Goal: Find specific page/section: Find specific page/section

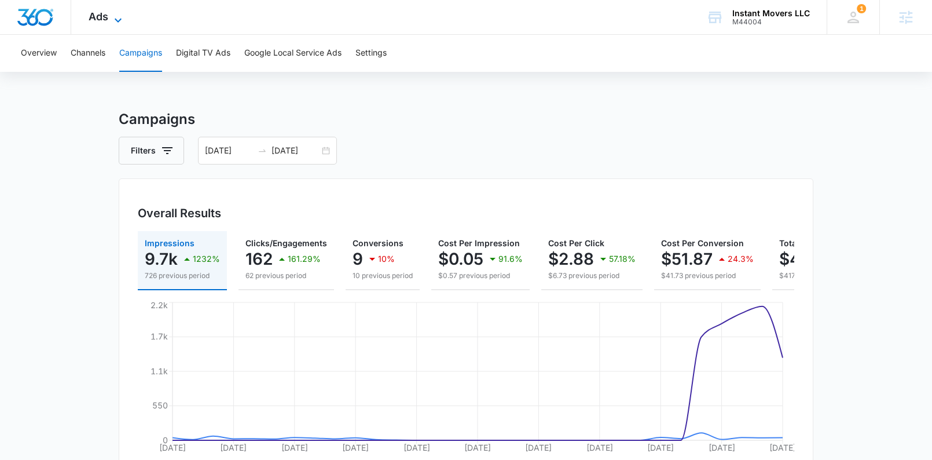
click at [115, 18] on icon at bounding box center [118, 20] width 14 height 14
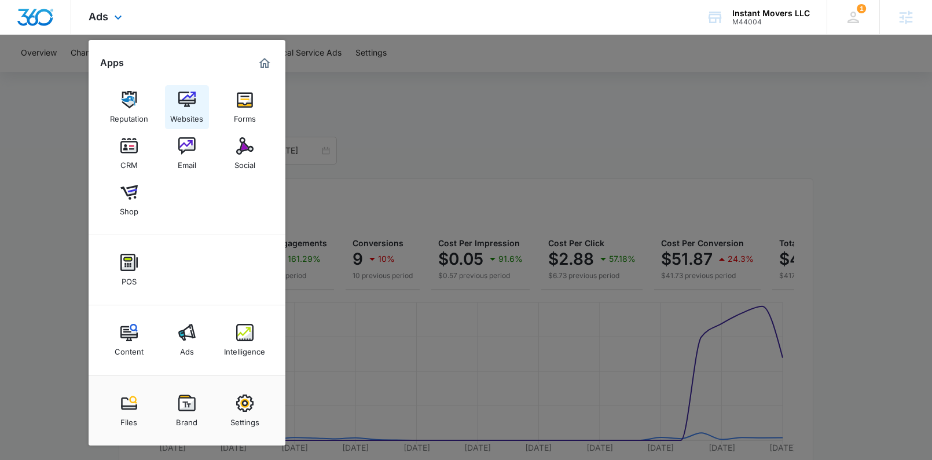
click at [195, 101] on link "Websites" at bounding box center [187, 107] width 44 height 44
